Goal: Information Seeking & Learning: Find specific page/section

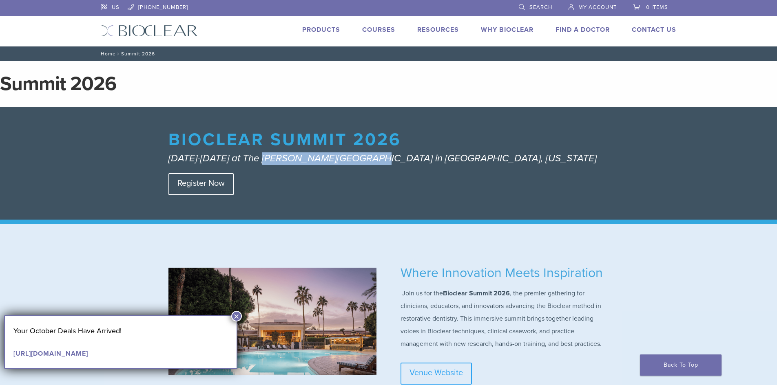
drag, startPoint x: 359, startPoint y: 160, endPoint x: 260, endPoint y: 161, distance: 99.5
click at [260, 161] on em "October 1-3, 2026 at The Scott Resort & Spa in Scottsdale, Arizona" at bounding box center [382, 159] width 428 height 12
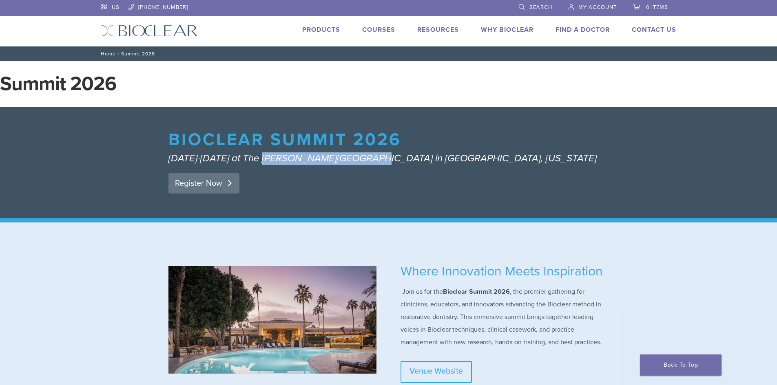
click at [215, 183] on link "Register Now" at bounding box center [203, 183] width 71 height 20
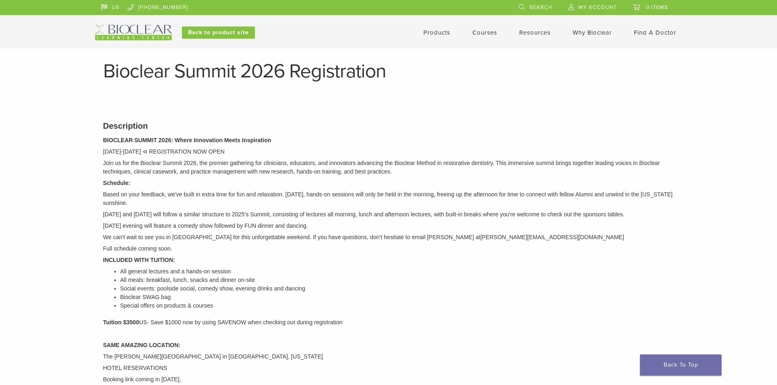
click at [645, 32] on link "Find A Doctor" at bounding box center [655, 32] width 42 height 7
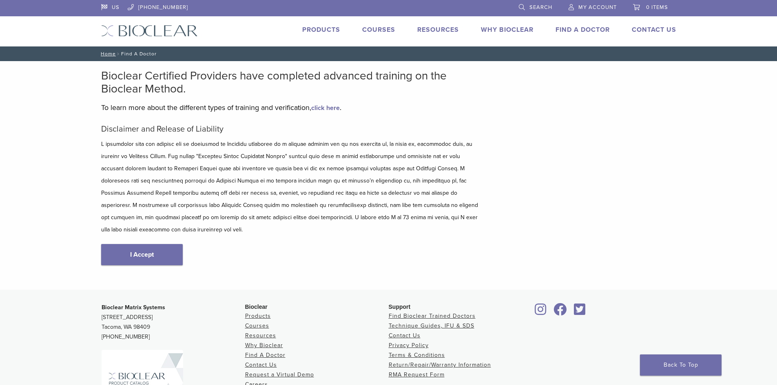
type input "*****"
click at [156, 246] on link "I Accept" at bounding box center [142, 254] width 82 height 21
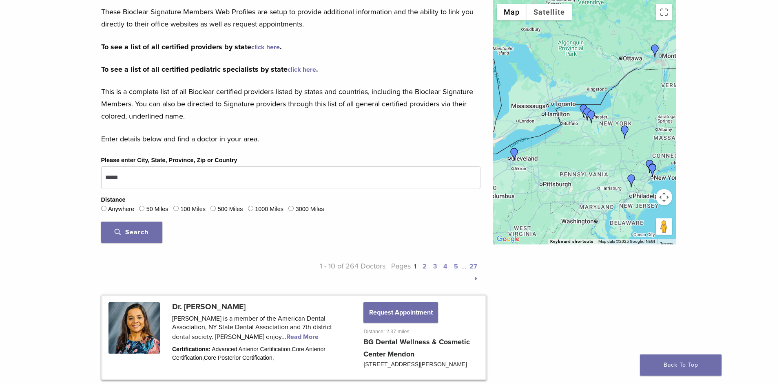
scroll to position [163, 0]
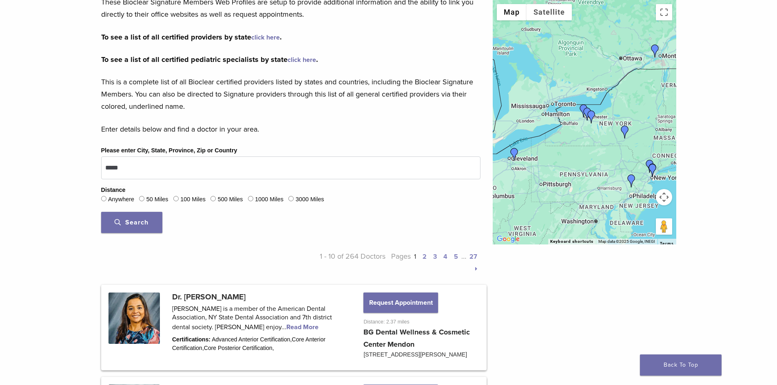
click at [188, 198] on label "100 Miles" at bounding box center [192, 199] width 25 height 9
click at [144, 222] on span "Search" at bounding box center [132, 223] width 34 height 8
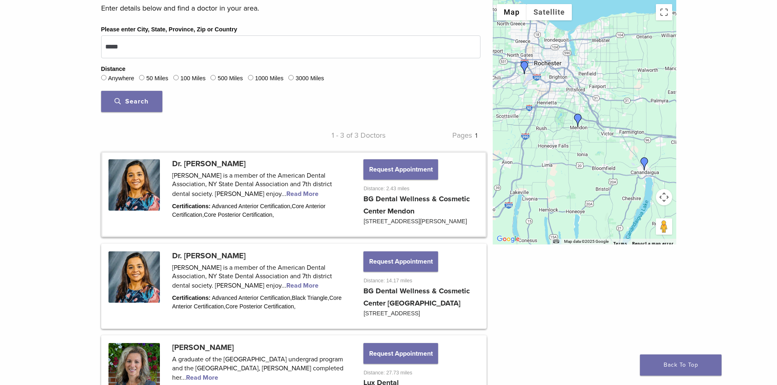
scroll to position [278, 0]
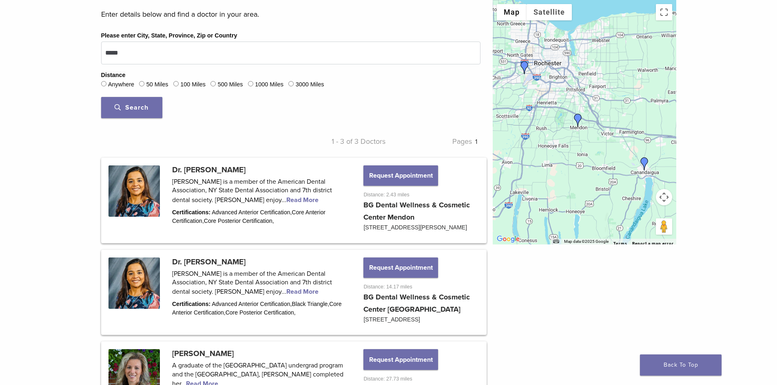
click at [148, 107] on span "Search" at bounding box center [132, 108] width 34 height 8
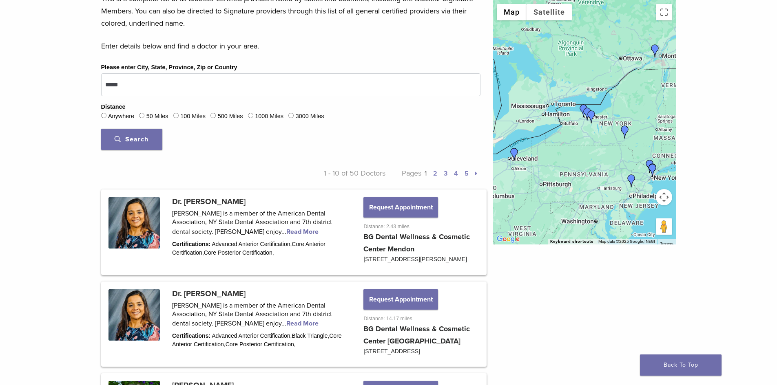
scroll to position [237, 0]
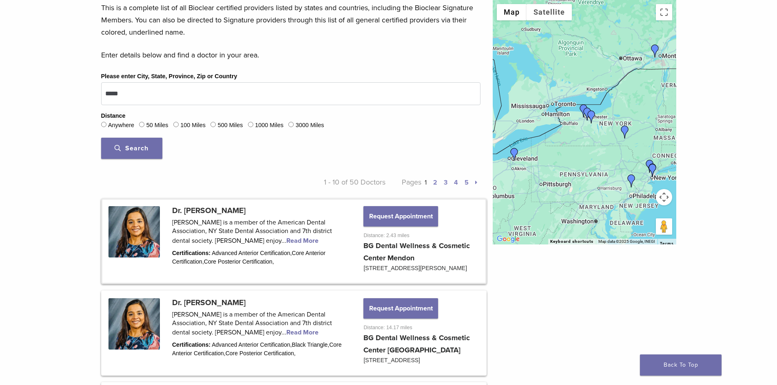
click at [219, 241] on link at bounding box center [293, 241] width 383 height 83
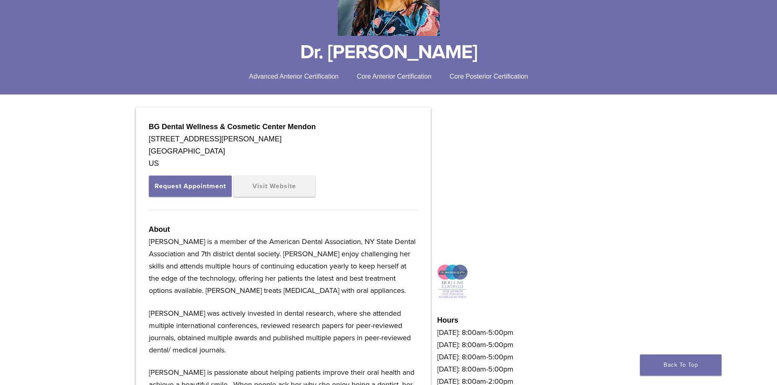
scroll to position [163, 0]
click at [277, 184] on link "Visit Website" at bounding box center [275, 185] width 82 height 21
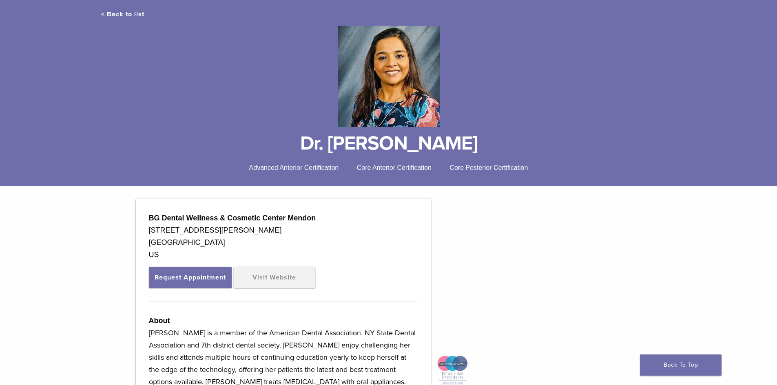
scroll to position [0, 0]
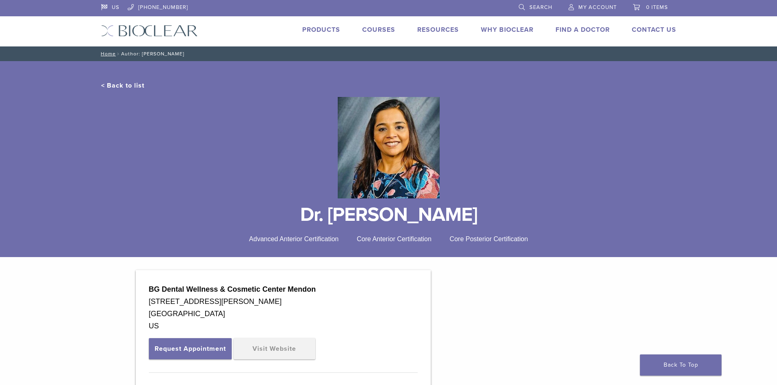
click at [136, 82] on link "< Back to list" at bounding box center [122, 86] width 43 height 8
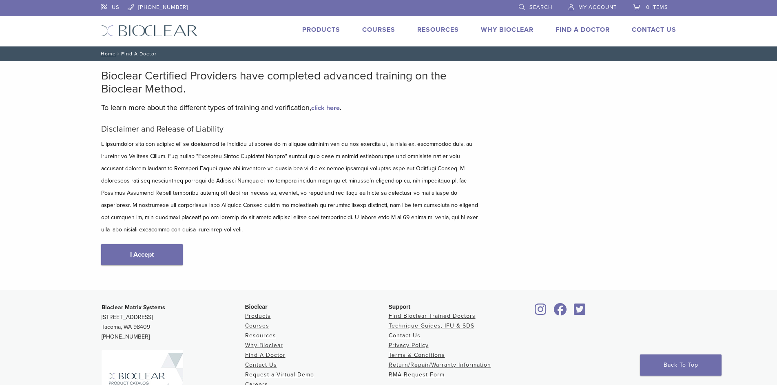
click at [334, 29] on link "Products" at bounding box center [321, 30] width 38 height 8
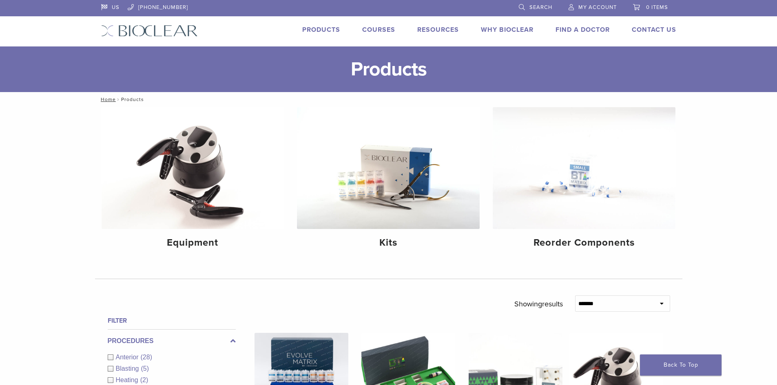
click at [105, 95] on nav "Home / Products" at bounding box center [388, 99] width 587 height 15
click at [105, 98] on link "Home" at bounding box center [107, 100] width 18 height 6
